Goal: Task Accomplishment & Management: Use online tool/utility

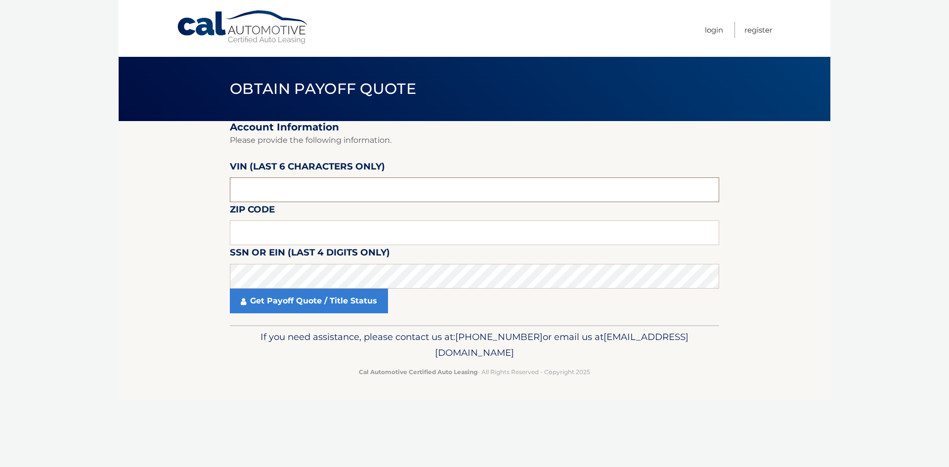
click at [252, 184] on input "text" at bounding box center [474, 189] width 489 height 25
click at [259, 190] on input "text" at bounding box center [474, 189] width 489 height 25
type input "107165"
click at [280, 233] on input "text" at bounding box center [474, 232] width 489 height 25
click at [286, 233] on input "text" at bounding box center [474, 232] width 489 height 25
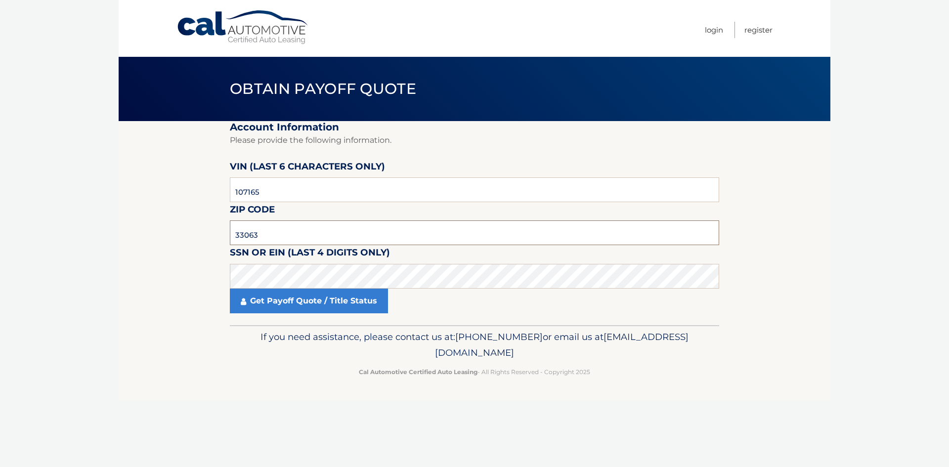
type input "33063"
click at [168, 236] on section "Account Information Please provide the following information. VIN (last 6 chara…" at bounding box center [475, 223] width 712 height 204
click at [280, 301] on link "Get Payoff Quote / Title Status" at bounding box center [309, 301] width 158 height 25
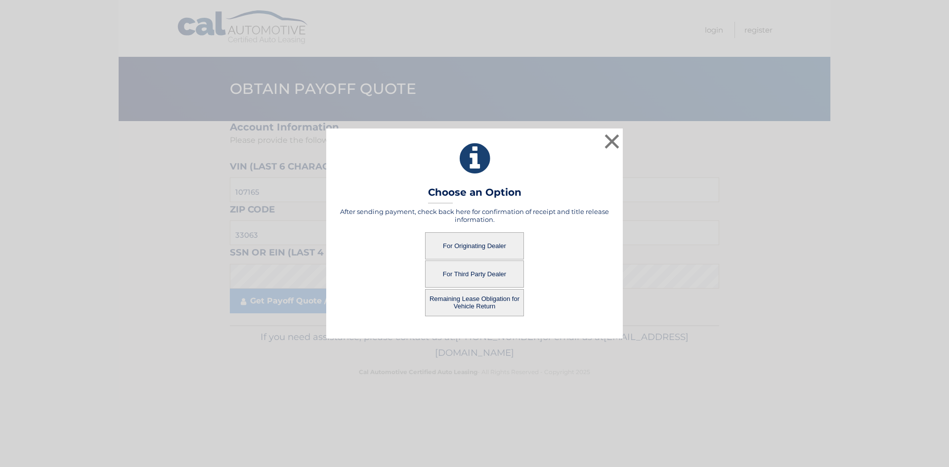
click at [492, 248] on button "For Originating Dealer" at bounding box center [474, 245] width 99 height 27
click at [453, 247] on button "For Originating Dealer" at bounding box center [474, 245] width 99 height 27
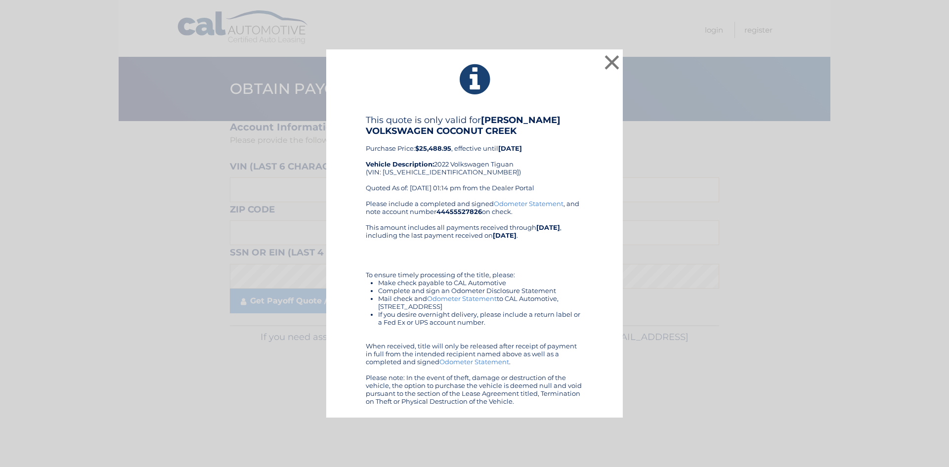
click at [458, 302] on link "Odometer Statement" at bounding box center [462, 298] width 70 height 8
click at [613, 63] on button "×" at bounding box center [612, 62] width 20 height 20
